Goal: Transaction & Acquisition: Book appointment/travel/reservation

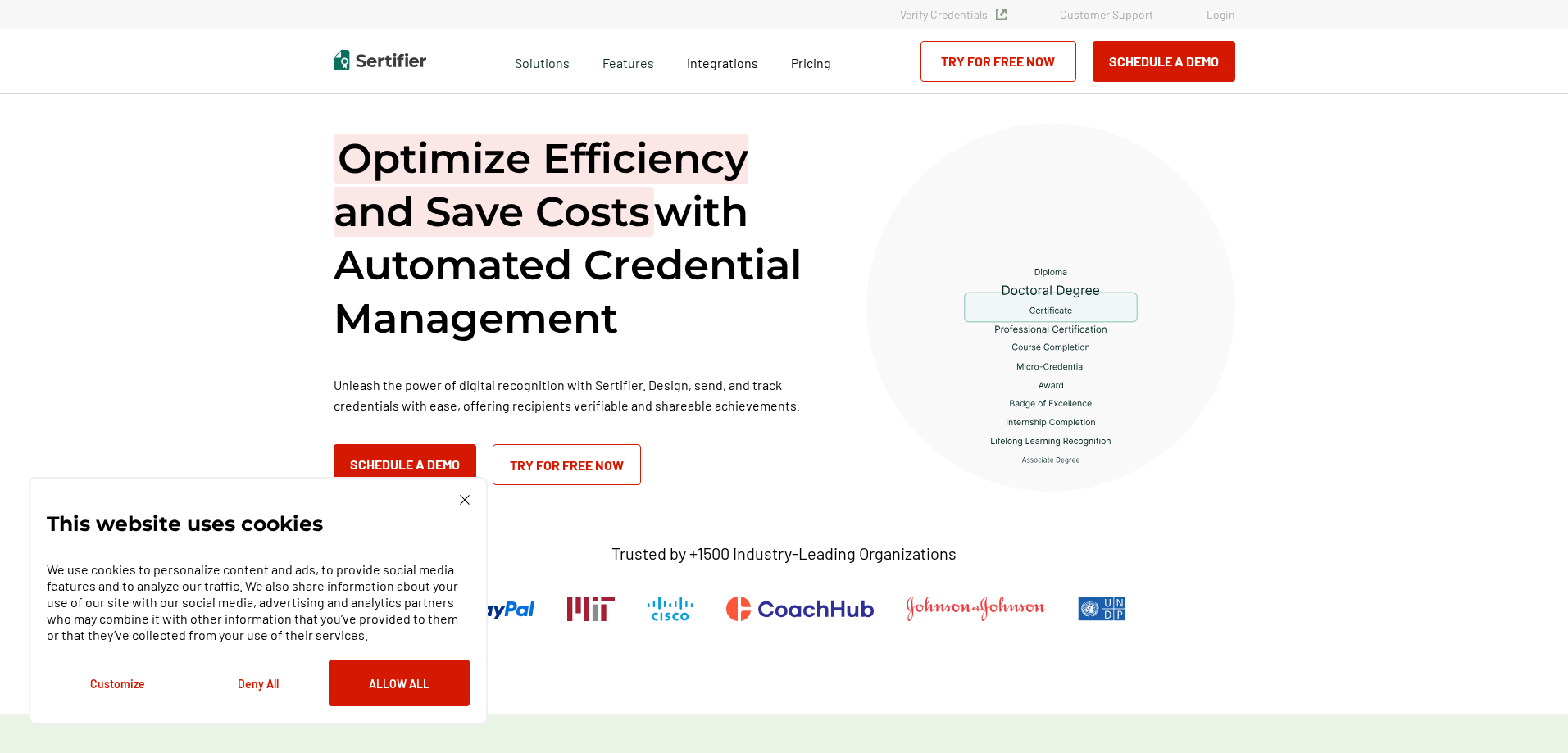
click at [464, 507] on div "This website uses cookies We use cookies to personalize content and ads, to pro…" at bounding box center [258, 601] width 423 height 212
click at [464, 504] on img at bounding box center [465, 500] width 10 height 10
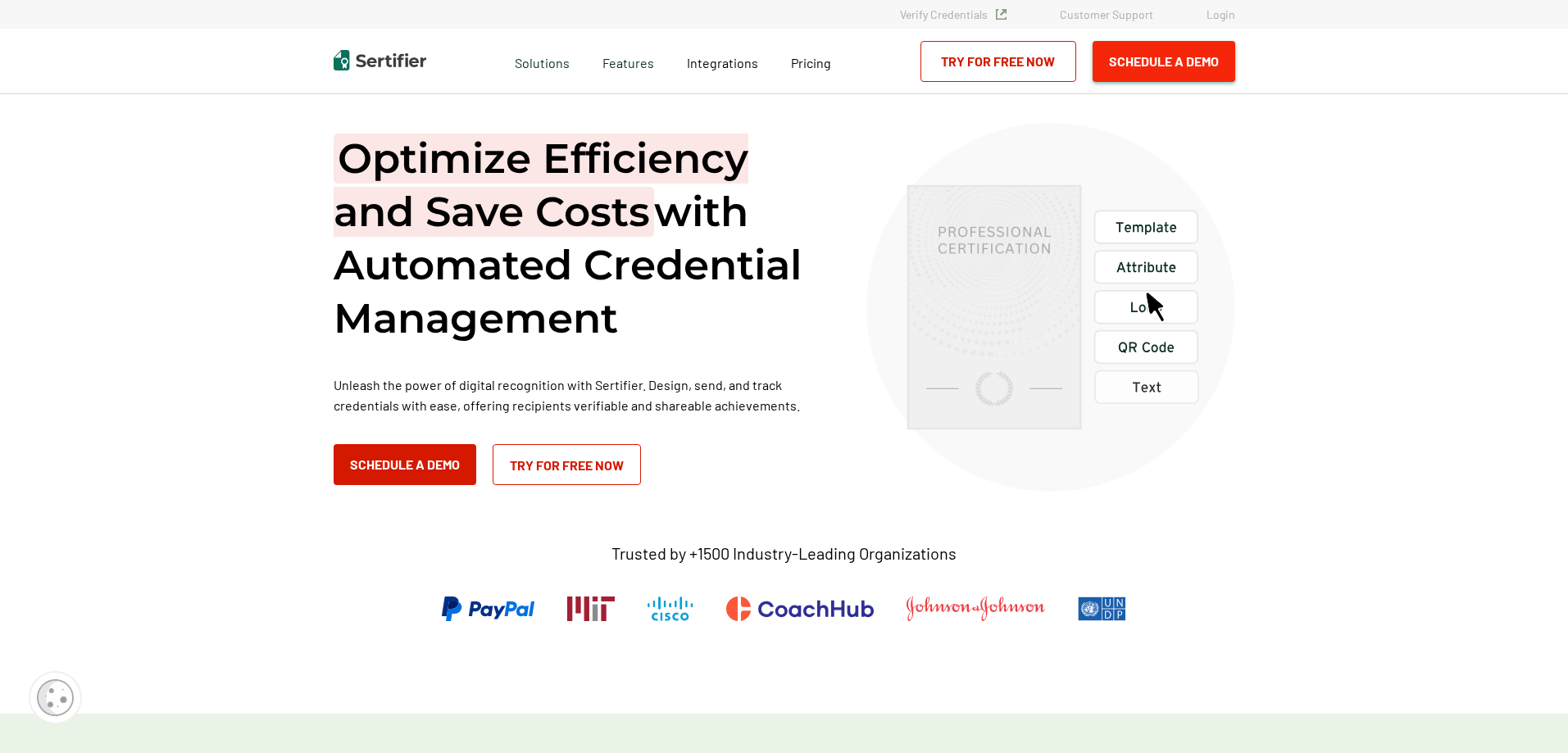
click at [1129, 75] on button "Schedule a Demo" at bounding box center [1163, 62] width 143 height 41
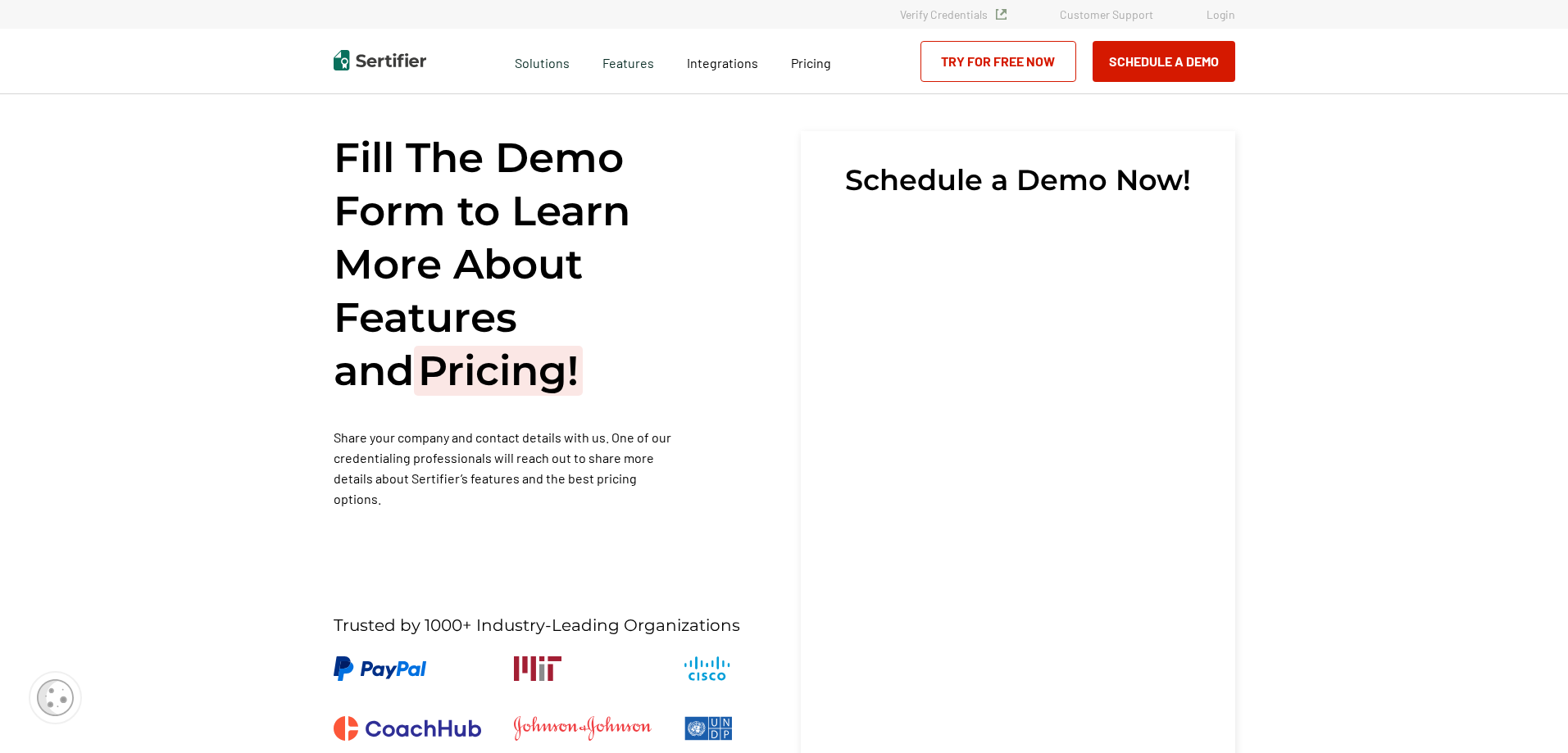
click at [1279, 441] on div "Fill The Demo Form to Learn More About Features and Pricing! Share your company…" at bounding box center [784, 536] width 1568 height 886
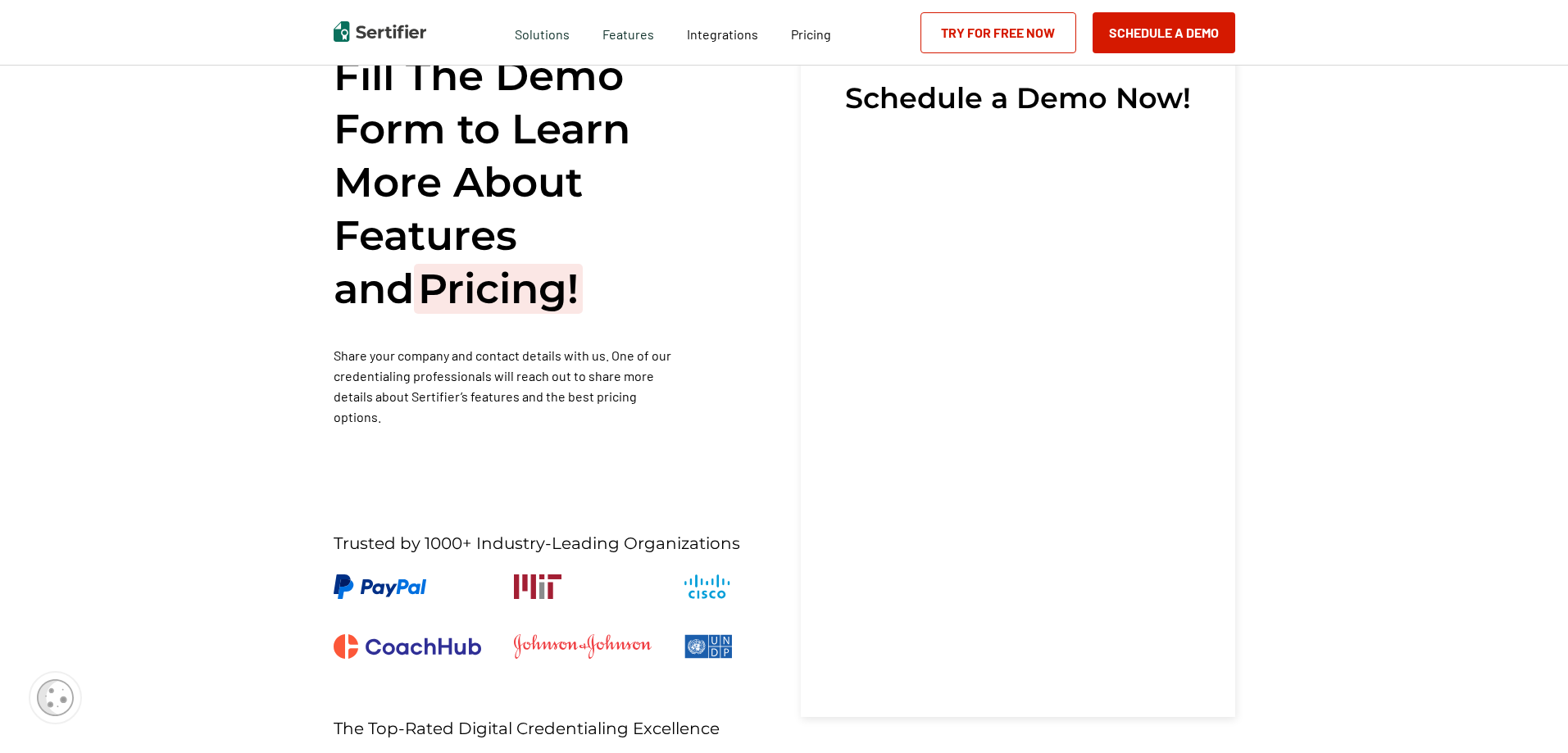
scroll to position [29, 0]
